Goal: Information Seeking & Learning: Learn about a topic

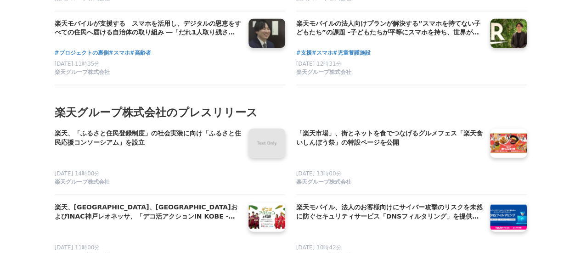
scroll to position [2616, 0]
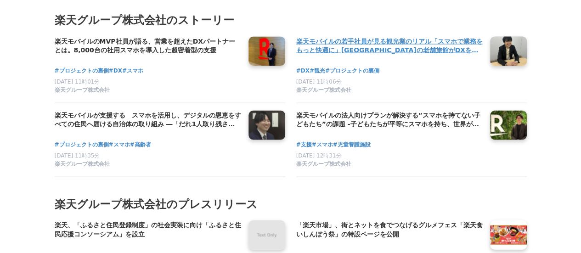
click at [333, 54] on h4 "楽天モバイルの若手社員が見る観光業のリアル「スマホで業務をもっと快適に」[GEOGRAPHIC_DATA]の老舗旅館がDXを実現するまで" at bounding box center [389, 46] width 186 height 19
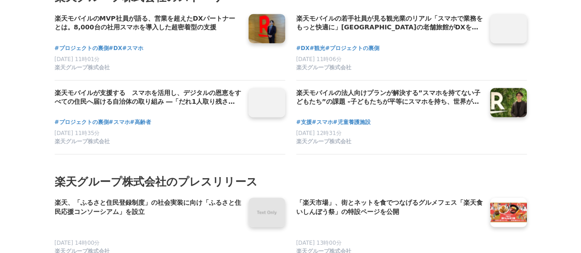
scroll to position [2570, 0]
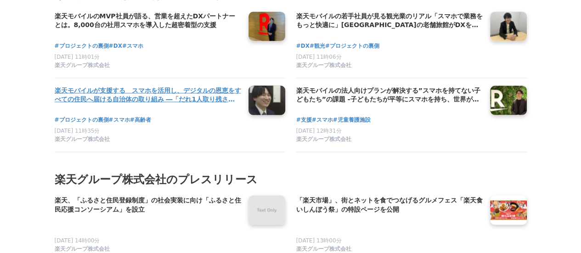
click at [150, 96] on h4 "楽天モバイルが支援する　スマホを活用し、デジタルの恩恵をすべての住民へ届ける自治体の取り組み ―「だれ1人取り残さないスマホ社会」の実現に向けて" at bounding box center [148, 94] width 186 height 19
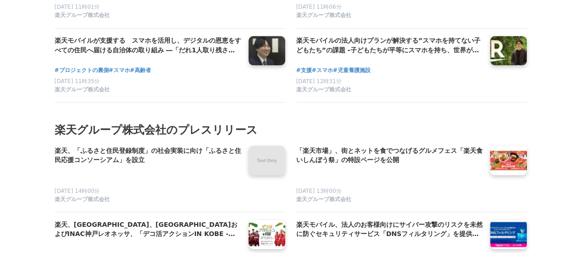
scroll to position [2570, 0]
